Goal: Task Accomplishment & Management: Use online tool/utility

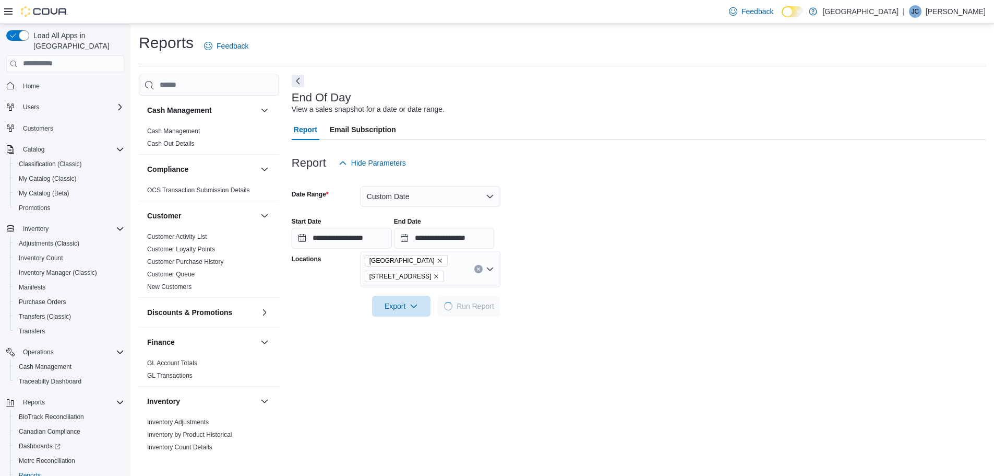
scroll to position [148, 0]
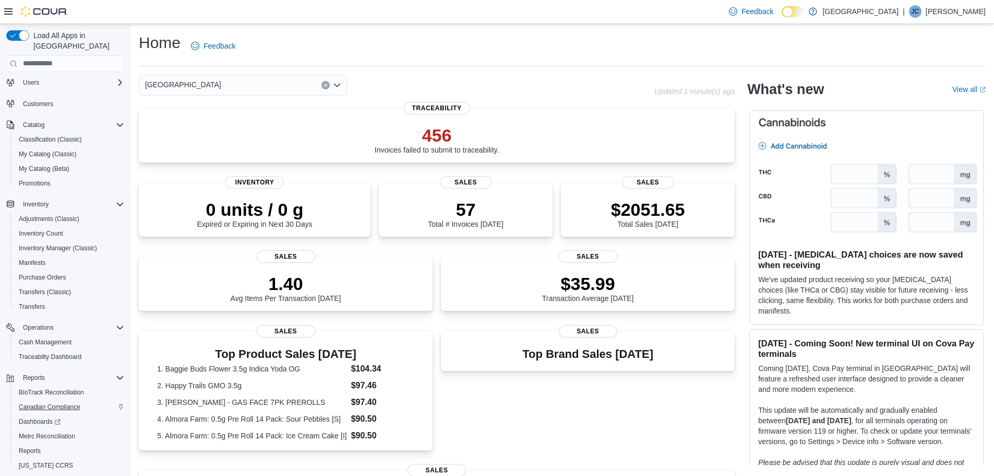
scroll to position [49, 0]
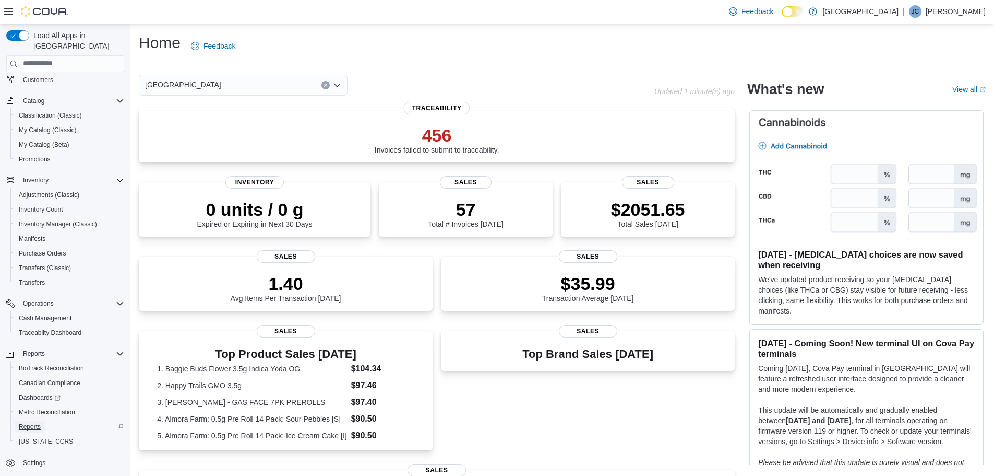
click at [30, 422] on span "Reports" at bounding box center [30, 426] width 22 height 8
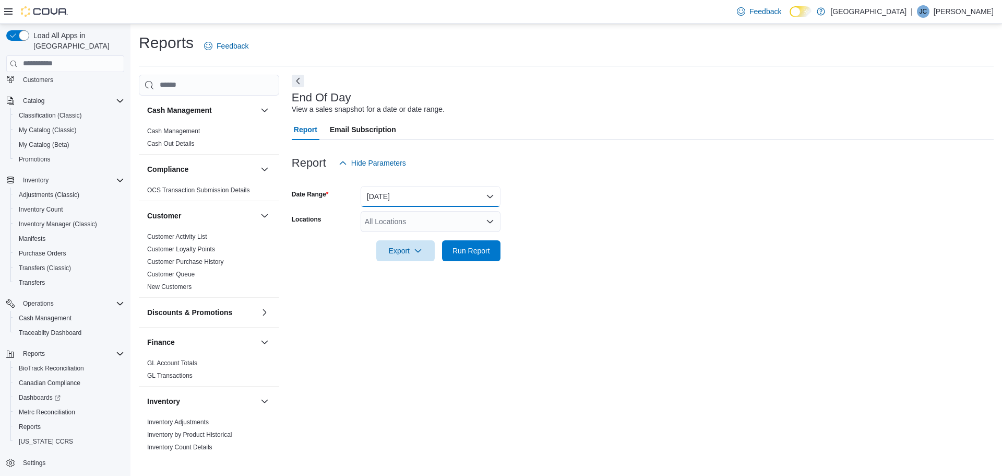
click at [473, 194] on button "Today" at bounding box center [431, 196] width 140 height 21
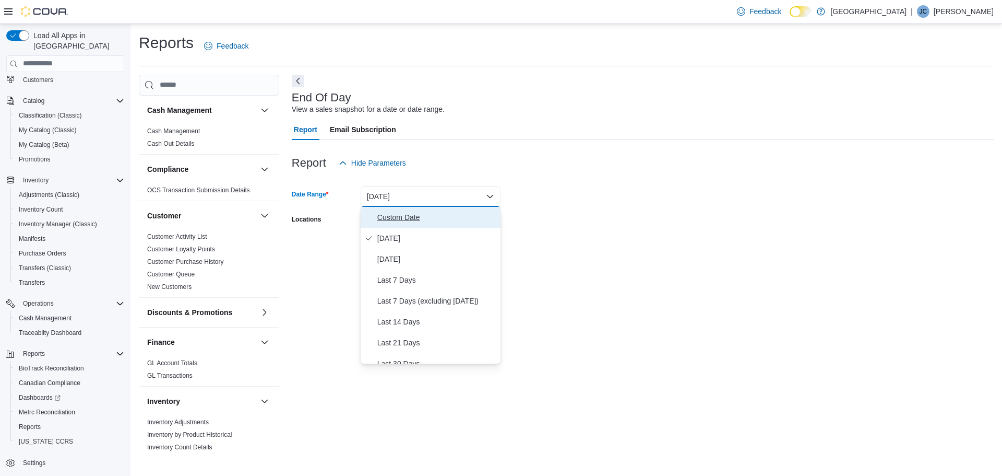
click at [409, 217] on span "Custom Date" at bounding box center [436, 217] width 119 height 13
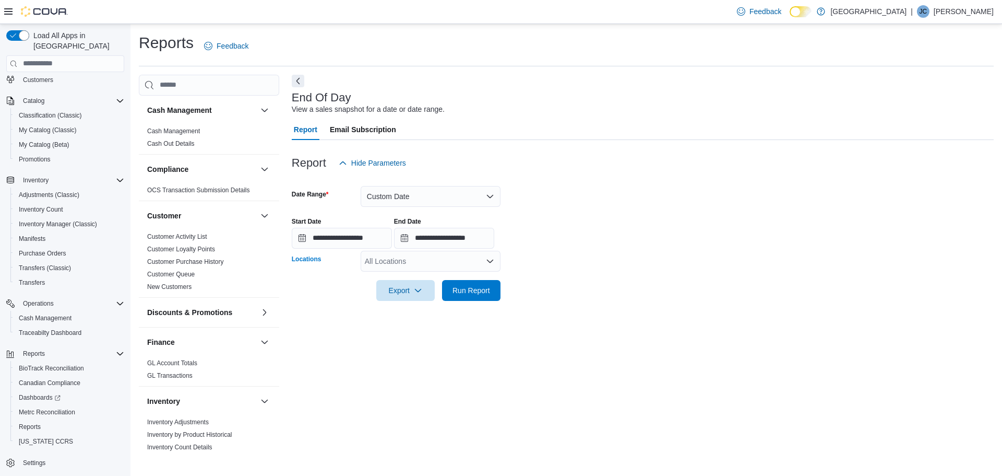
click at [491, 260] on icon "Open list of options" at bounding box center [490, 260] width 6 height 3
click at [407, 278] on span "[GEOGRAPHIC_DATA]" at bounding box center [416, 279] width 76 height 10
click at [601, 351] on div "**********" at bounding box center [643, 263] width 702 height 377
click at [477, 289] on span "Run Report" at bounding box center [472, 289] width 38 height 10
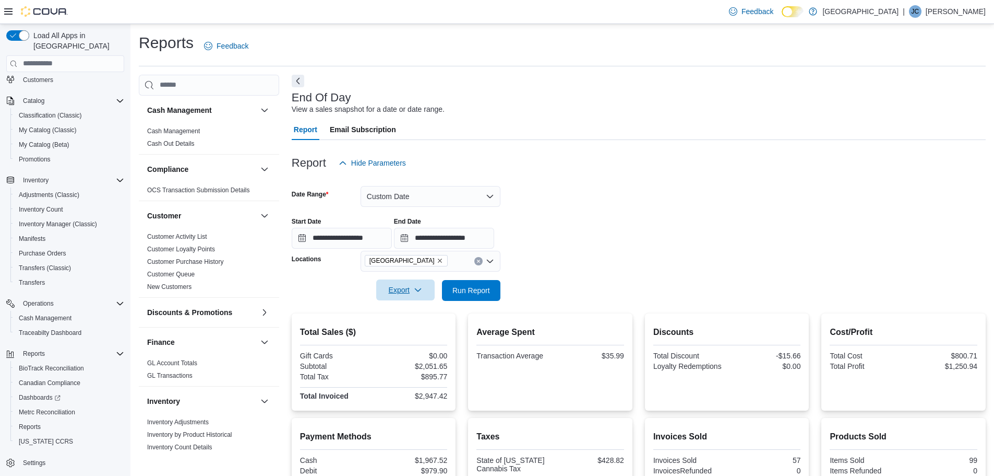
click at [415, 290] on icon "button" at bounding box center [418, 290] width 8 height 8
click at [400, 335] on span "Export to Pdf" at bounding box center [407, 332] width 47 height 8
